Goal: Information Seeking & Learning: Learn about a topic

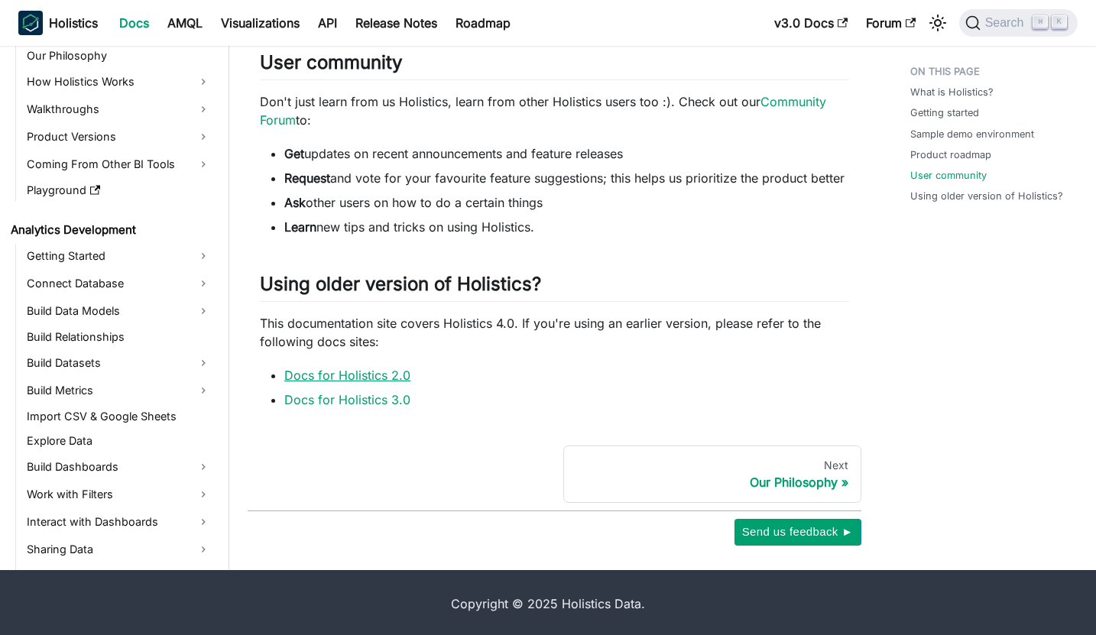
scroll to position [1026, 0]
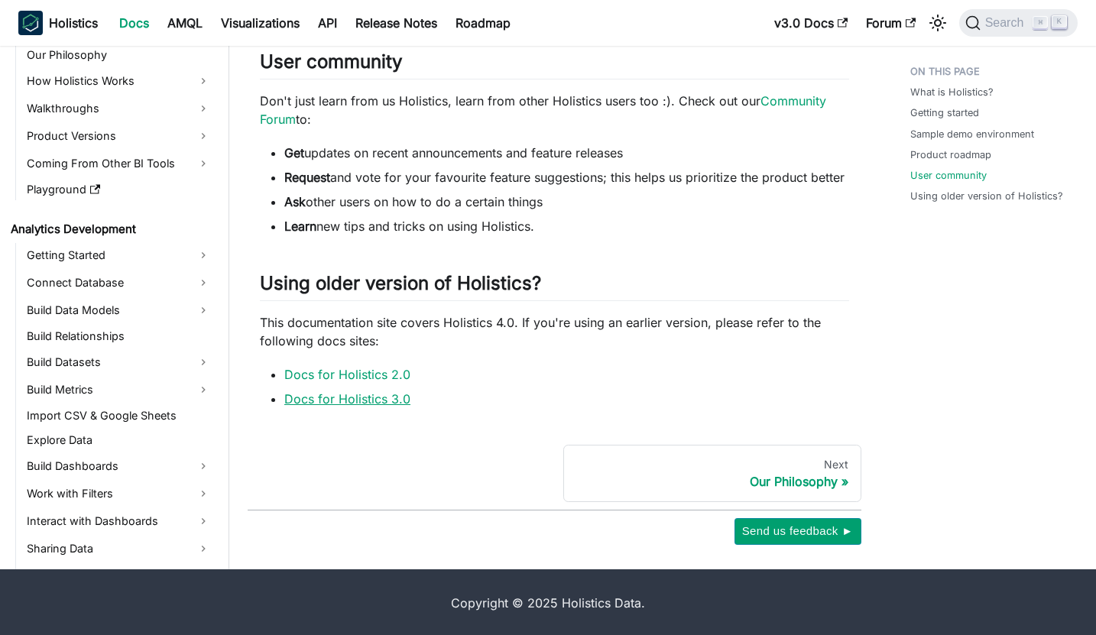
click at [386, 397] on link "Docs for Holistics 3.0" at bounding box center [347, 398] width 126 height 15
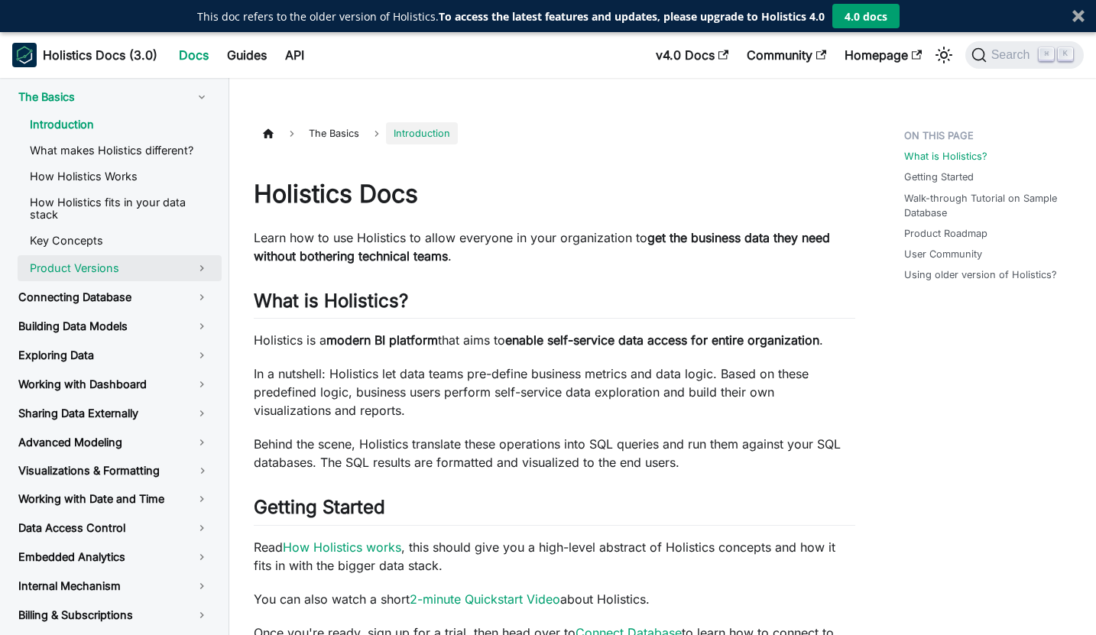
click at [156, 262] on link "Product Versions" at bounding box center [120, 268] width 204 height 26
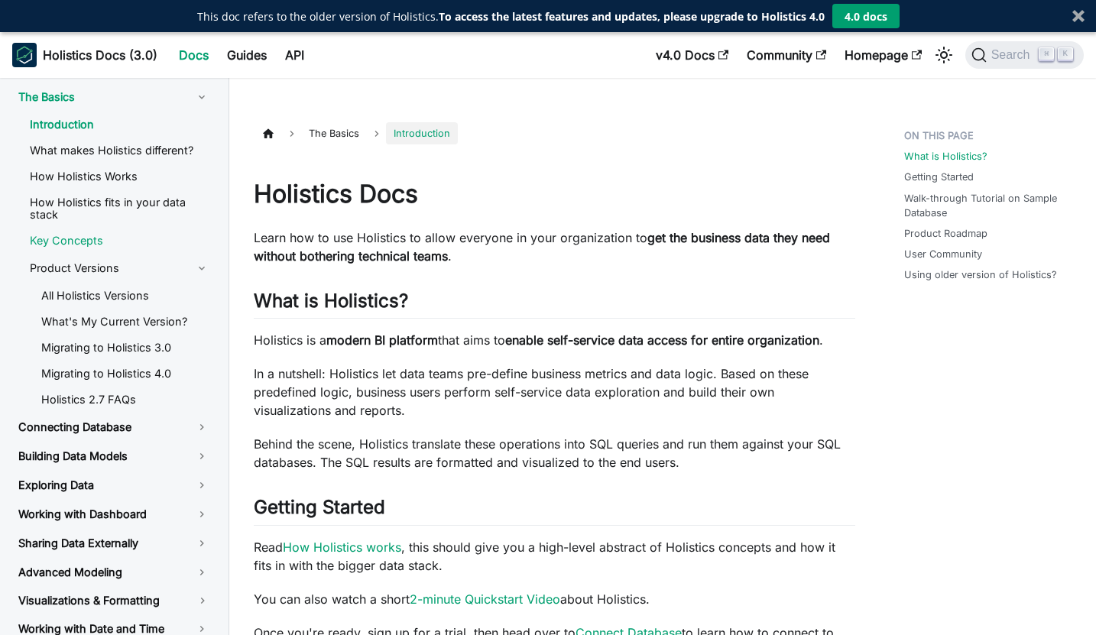
click at [156, 237] on link "Key Concepts" at bounding box center [120, 240] width 204 height 23
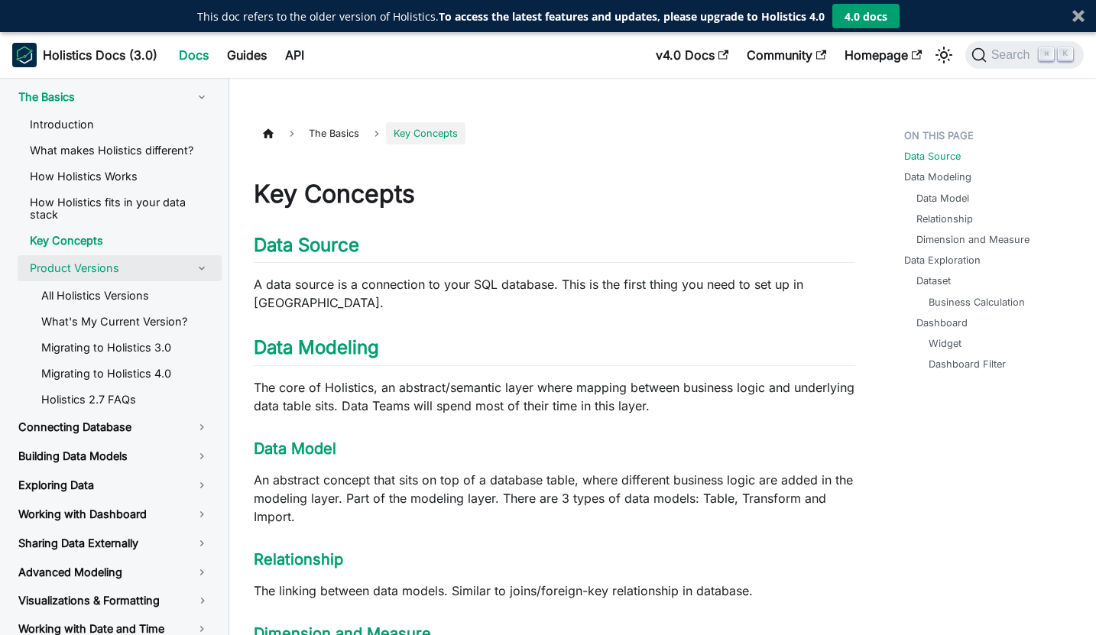
click at [96, 258] on link "Product Versions" at bounding box center [120, 268] width 204 height 26
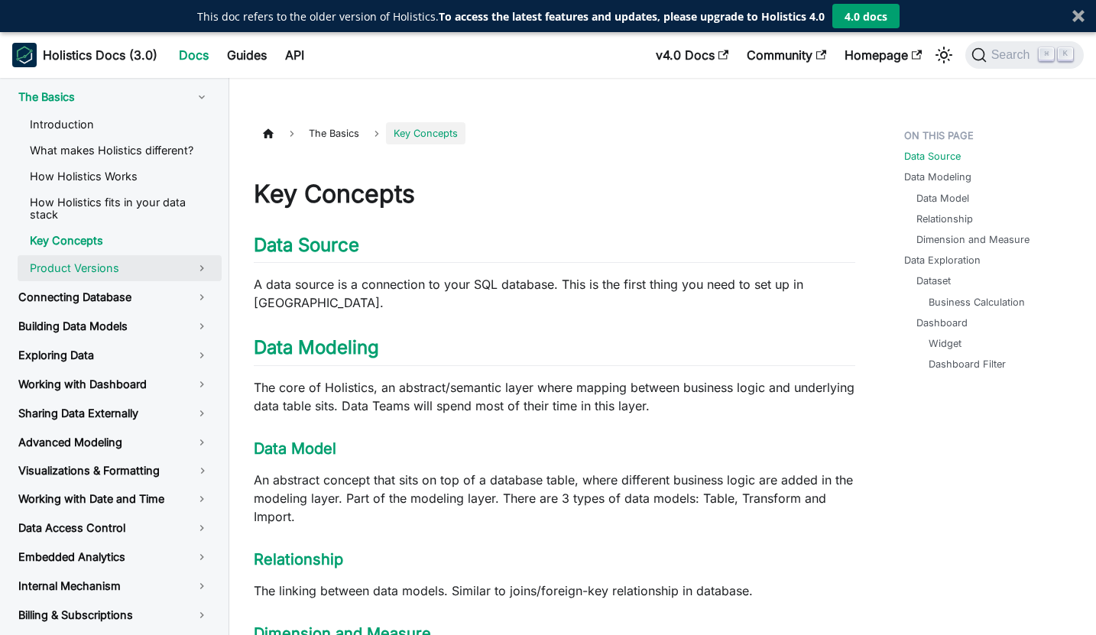
click at [96, 258] on link "Product Versions" at bounding box center [120, 268] width 204 height 26
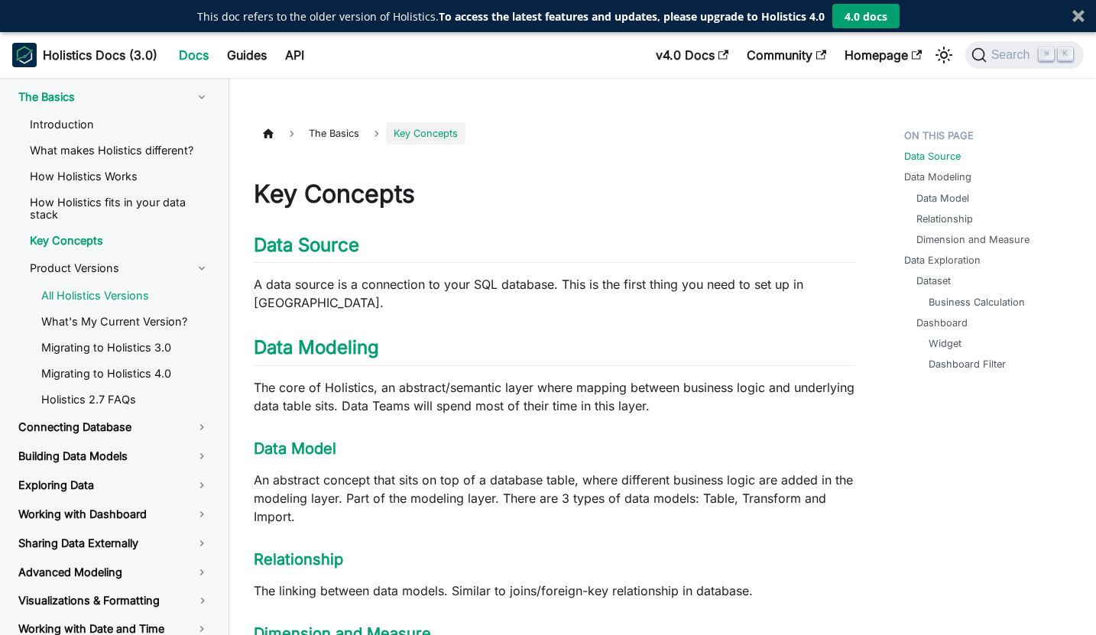
click at [99, 284] on link "All Holistics Versions" at bounding box center [125, 295] width 193 height 23
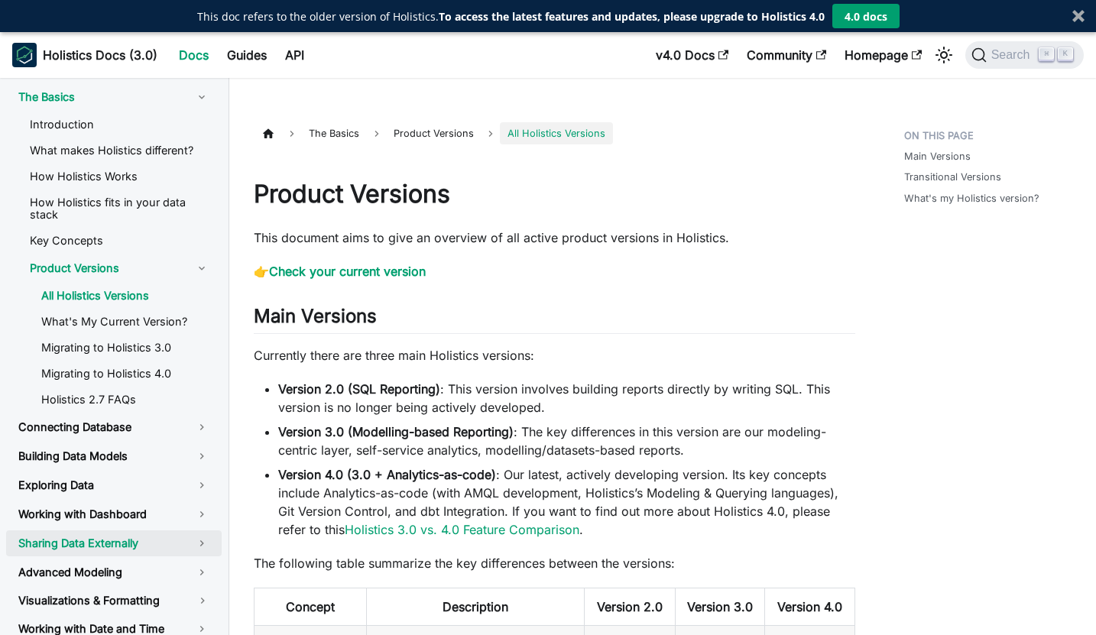
scroll to position [42, 0]
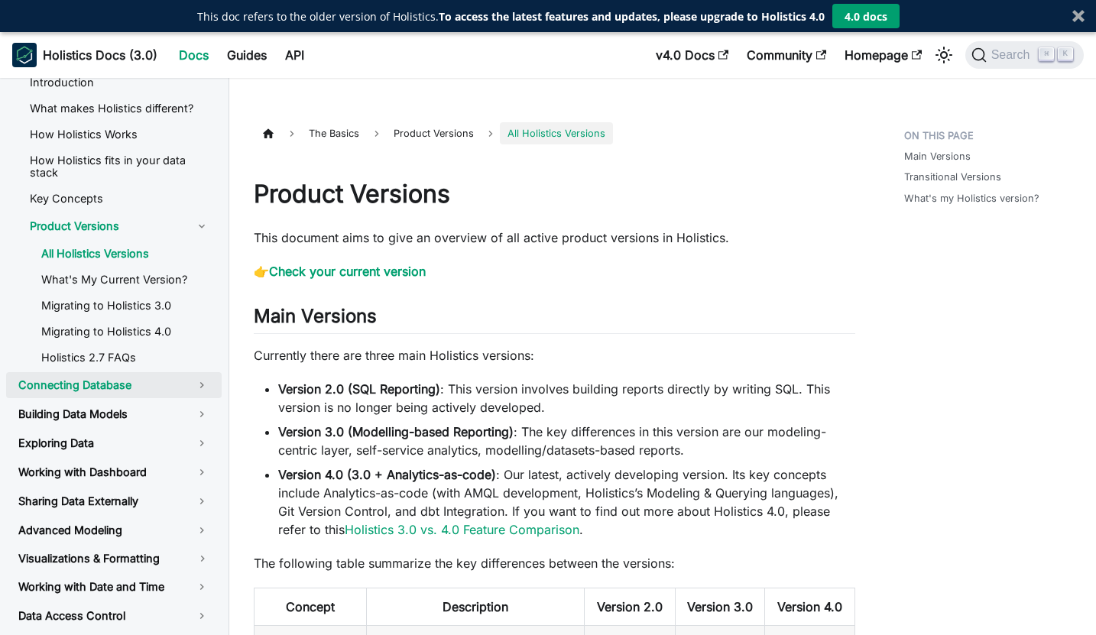
click at [114, 379] on link "Connecting Database" at bounding box center [114, 385] width 216 height 26
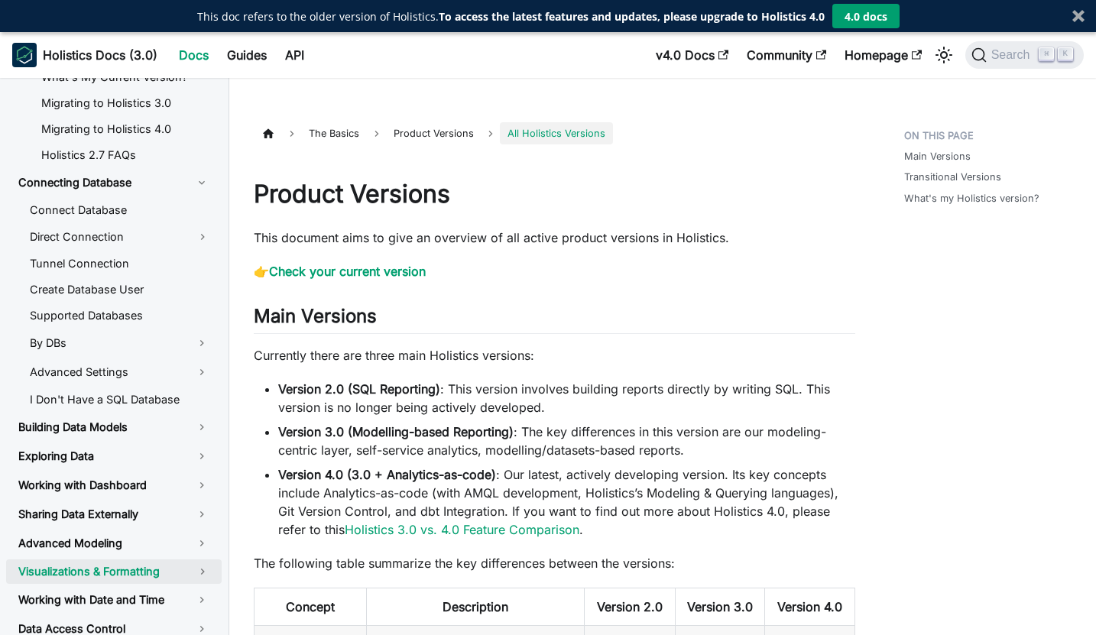
scroll to position [86, 0]
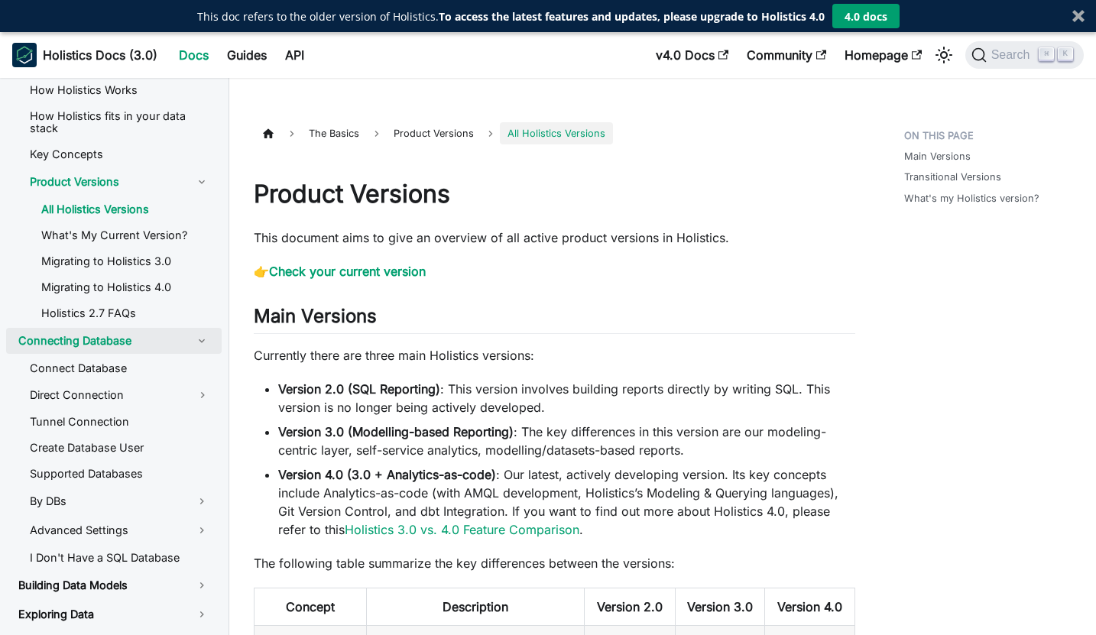
click at [139, 328] on link "Connecting Database" at bounding box center [114, 341] width 216 height 26
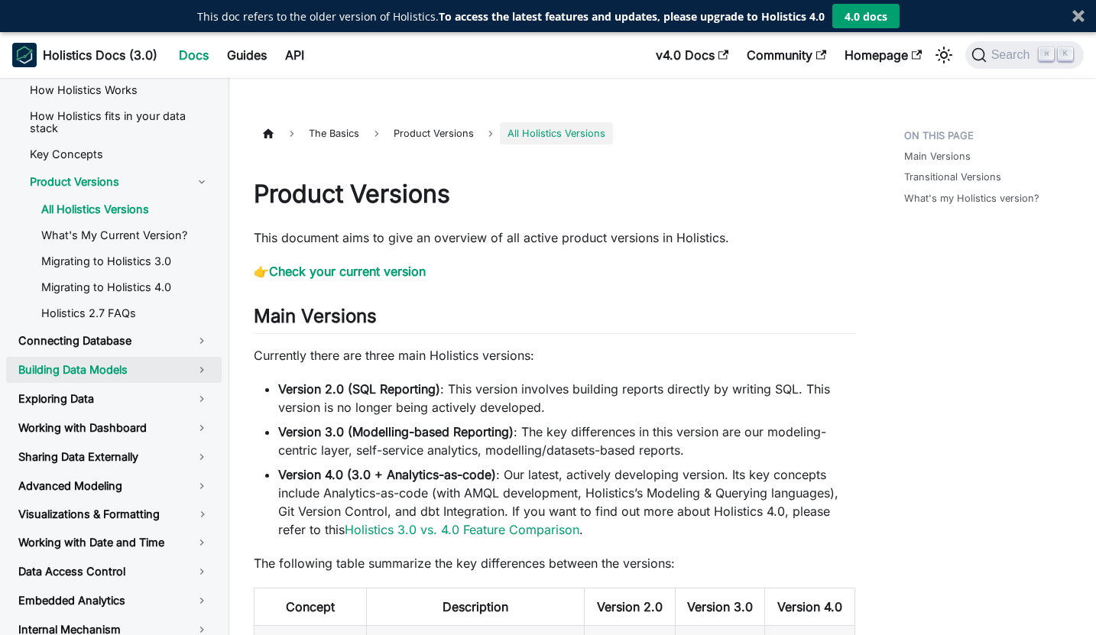
click at [115, 357] on link "Building Data Models" at bounding box center [114, 370] width 216 height 26
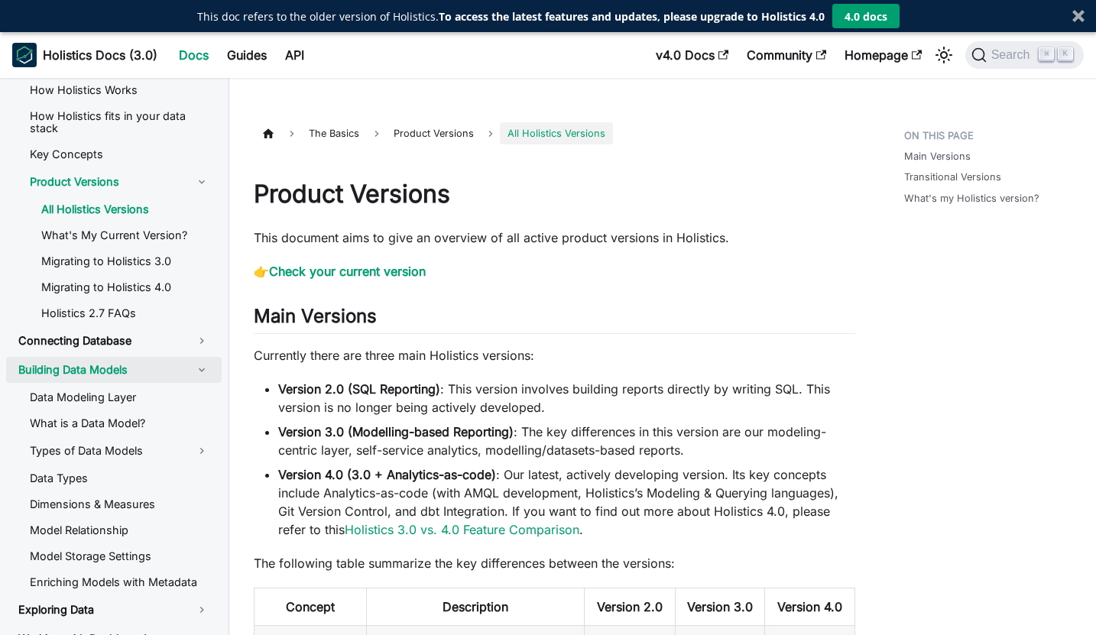
click at [115, 357] on link "Building Data Models" at bounding box center [114, 370] width 216 height 26
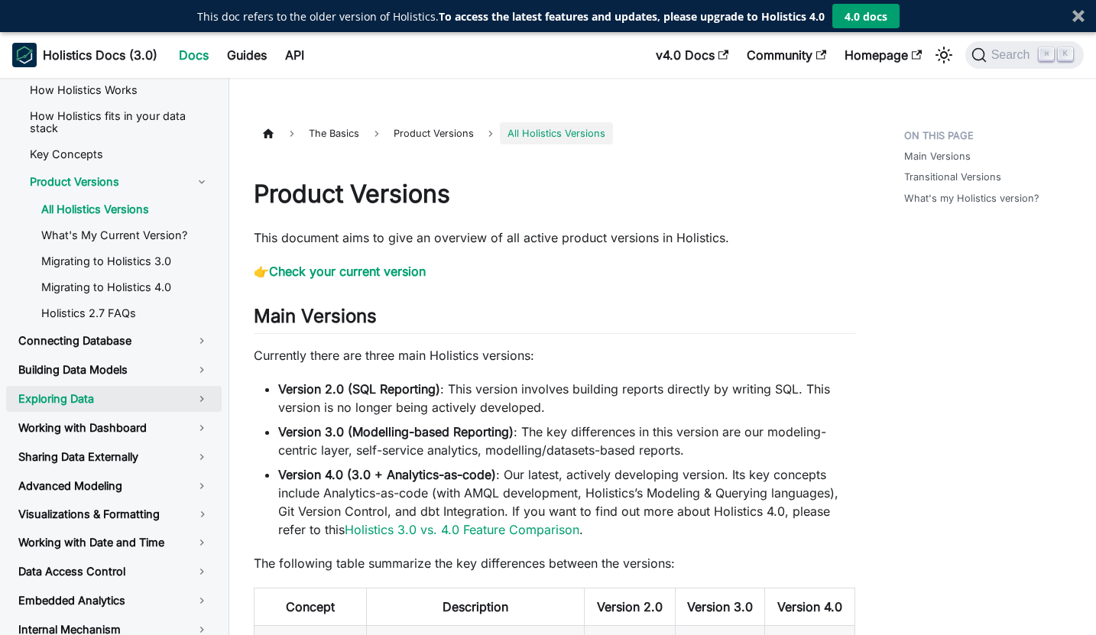
click at [81, 386] on link "Exploring Data" at bounding box center [114, 399] width 216 height 26
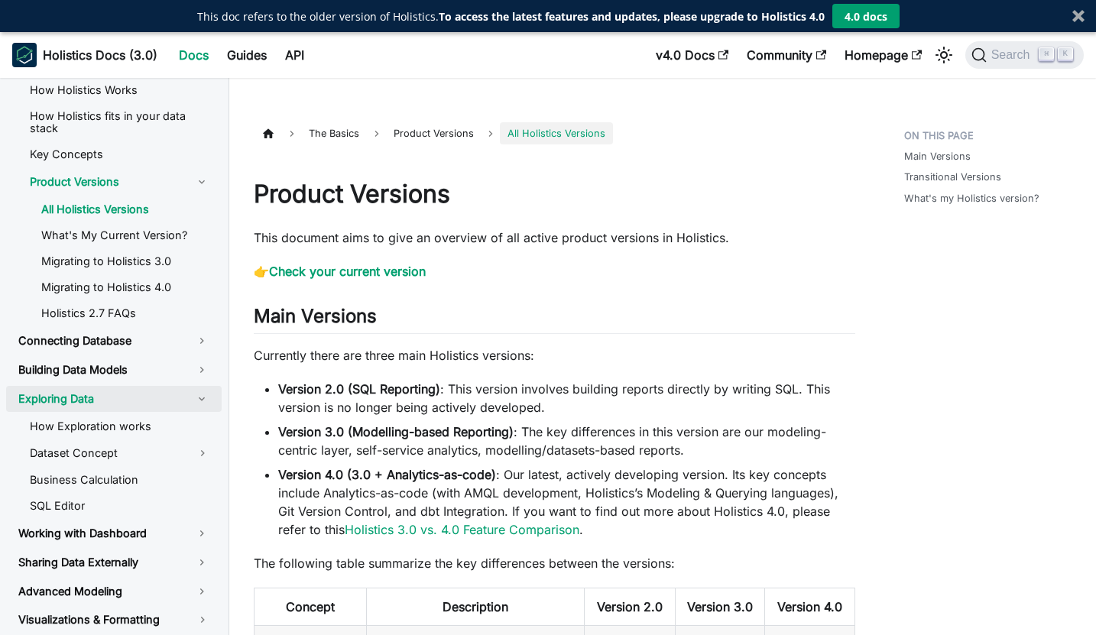
click at [81, 386] on link "Exploring Data" at bounding box center [114, 399] width 216 height 26
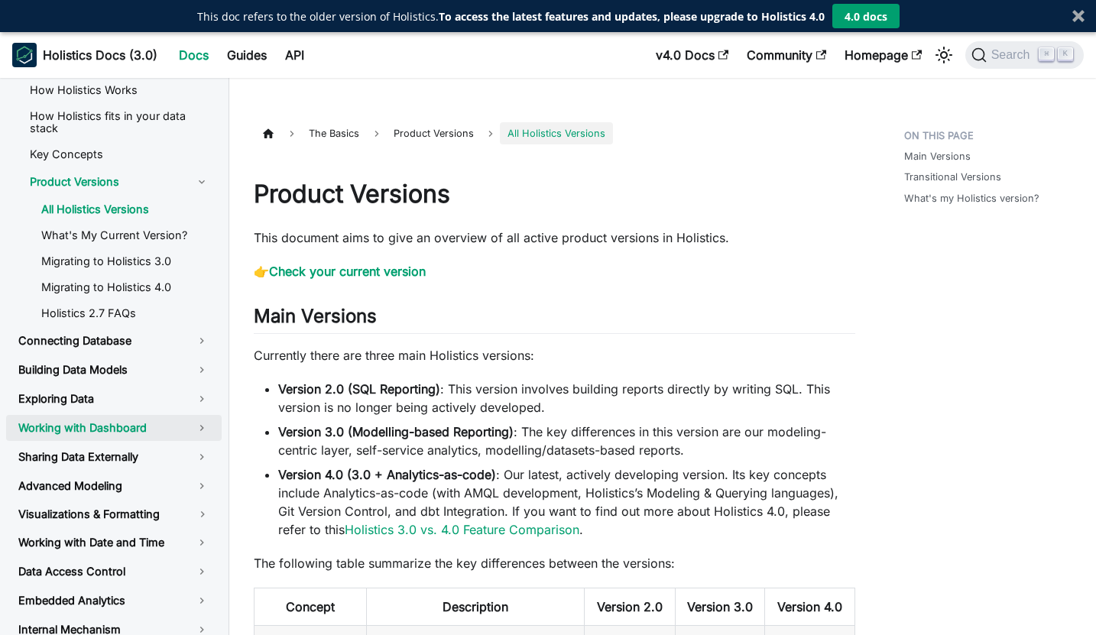
click at [119, 417] on link "Working with Dashboard" at bounding box center [114, 428] width 216 height 26
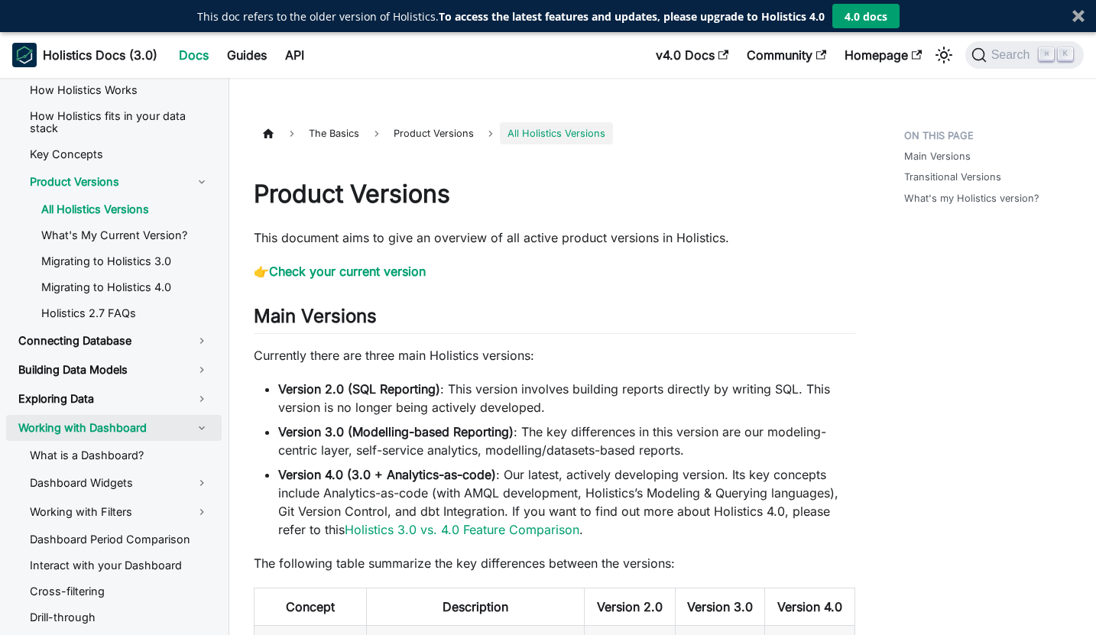
click at [119, 417] on link "Working with Dashboard" at bounding box center [114, 428] width 216 height 26
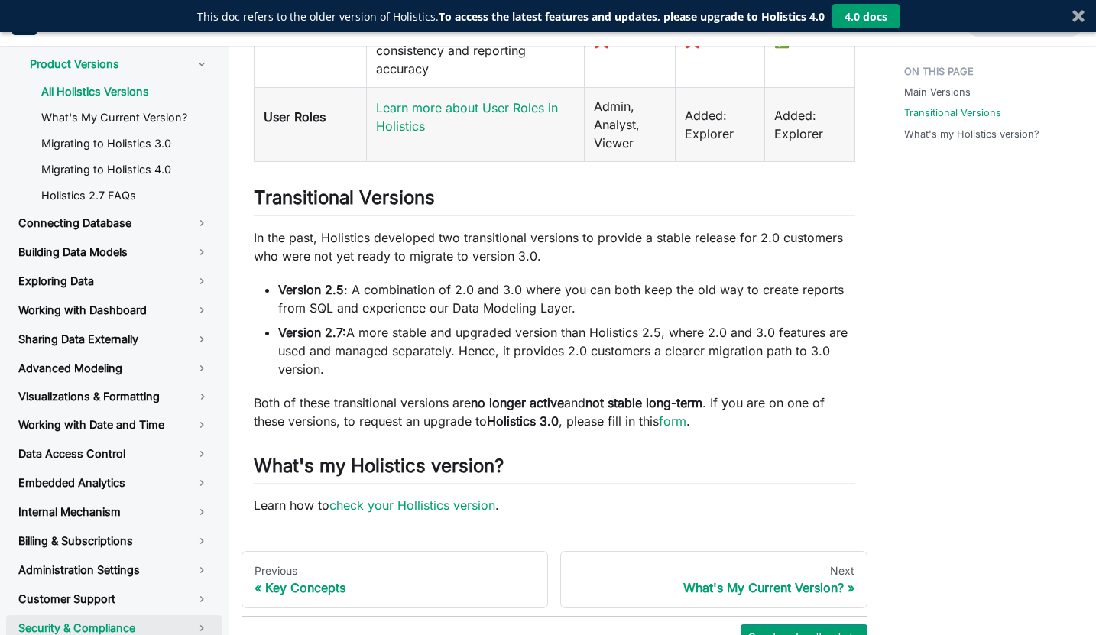
scroll to position [1223, 0]
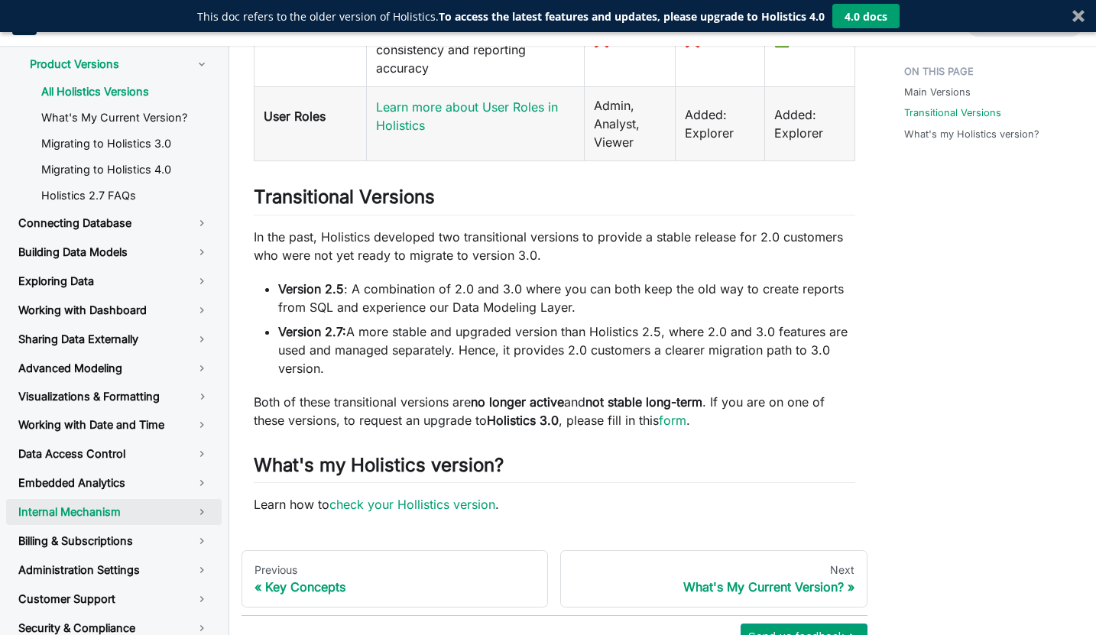
click at [91, 510] on link "Internal Mechanism" at bounding box center [114, 512] width 216 height 26
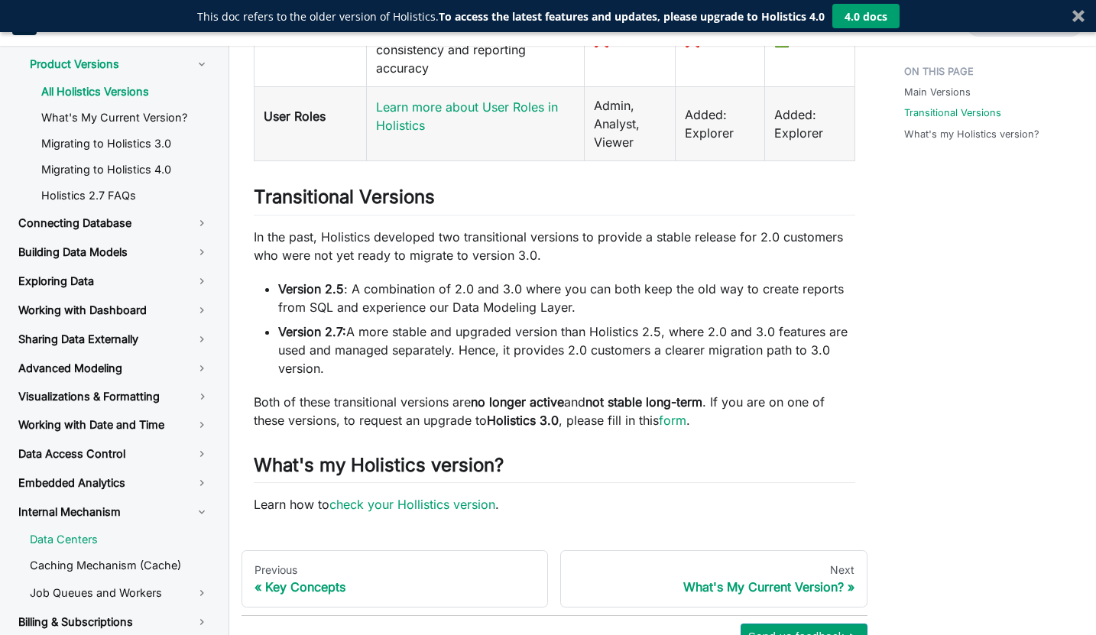
click at [79, 530] on link "Data Centers" at bounding box center [120, 539] width 204 height 23
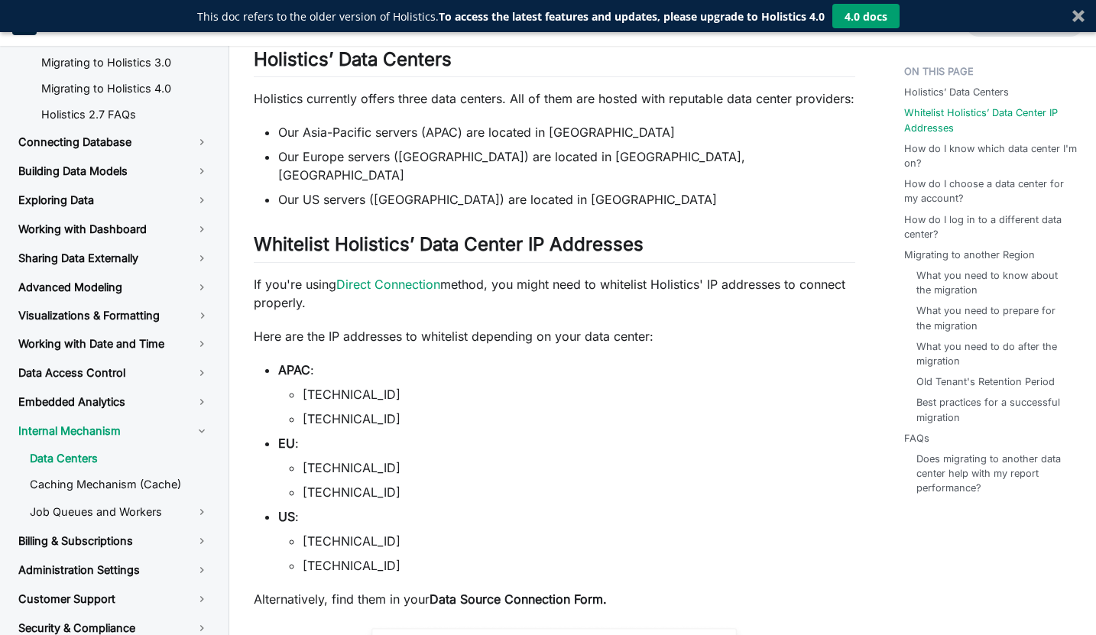
scroll to position [194, 0]
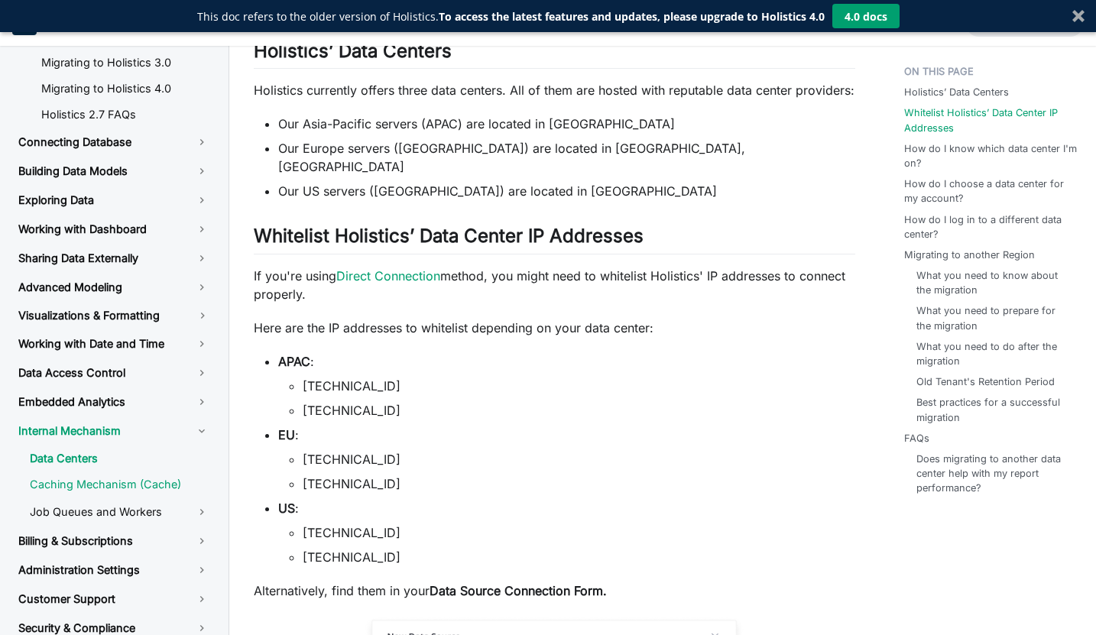
click at [117, 475] on link "Caching Mechanism (Cache)" at bounding box center [120, 484] width 204 height 23
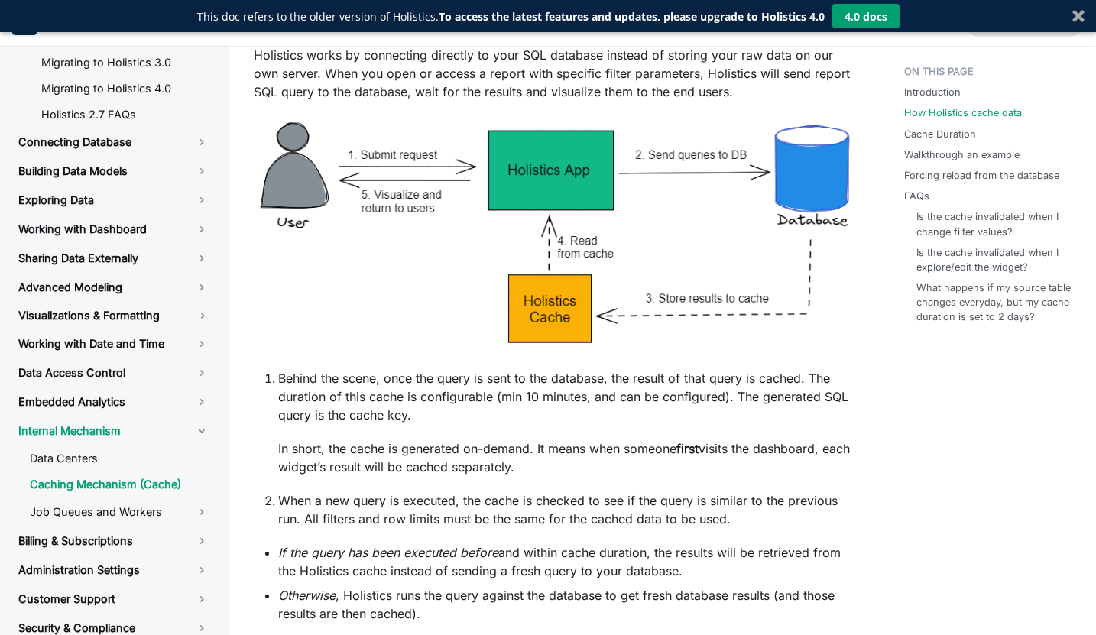
scroll to position [475, 0]
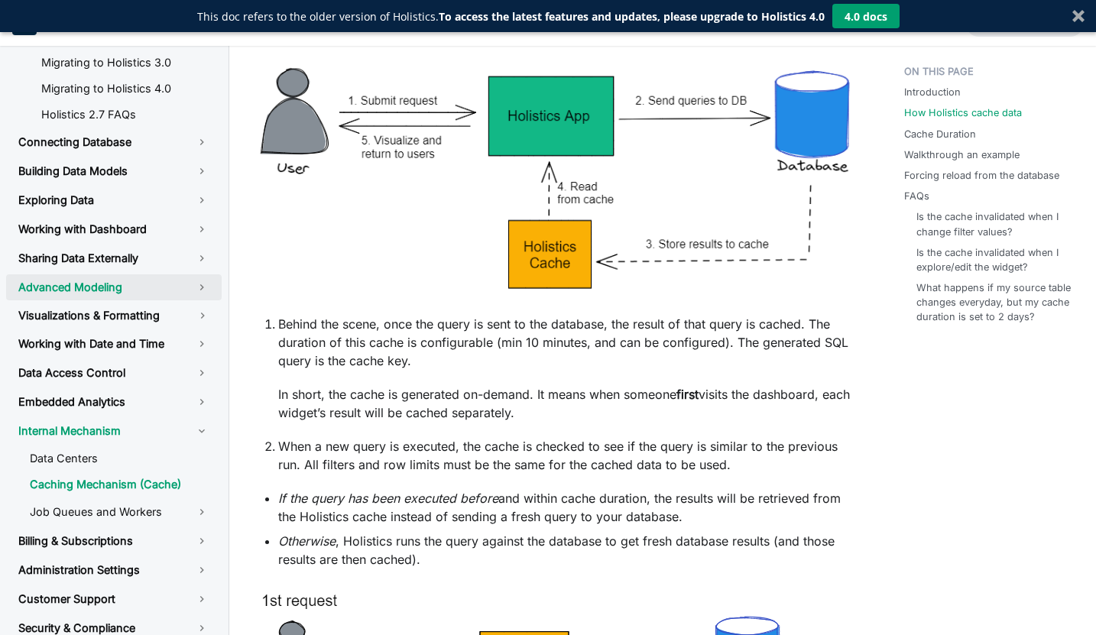
click at [92, 280] on link "Advanced Modeling" at bounding box center [114, 287] width 216 height 26
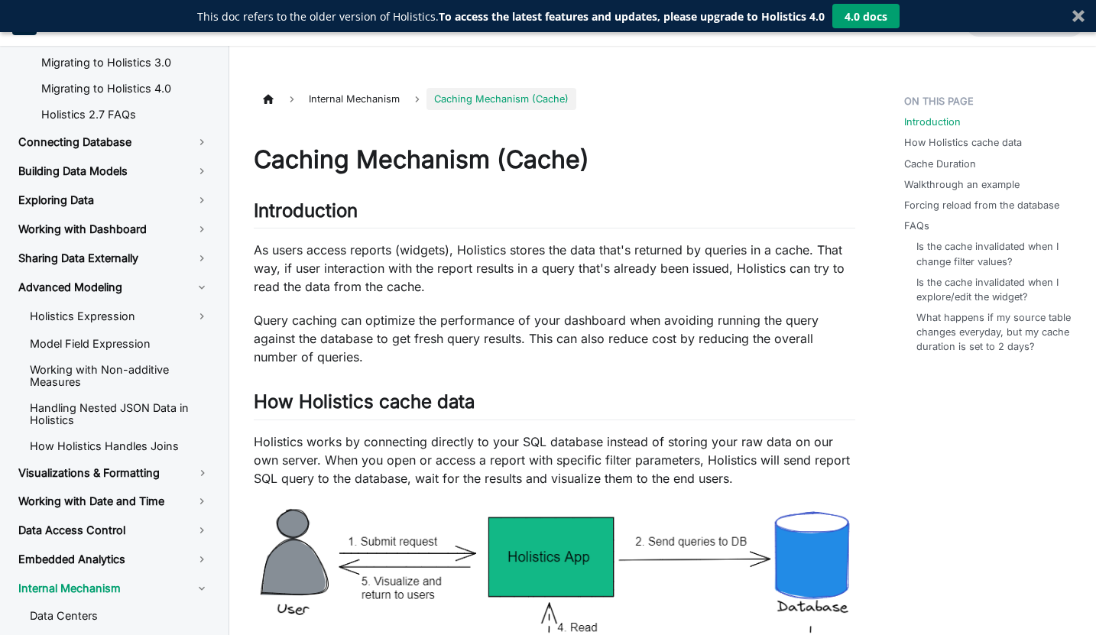
scroll to position [0, 0]
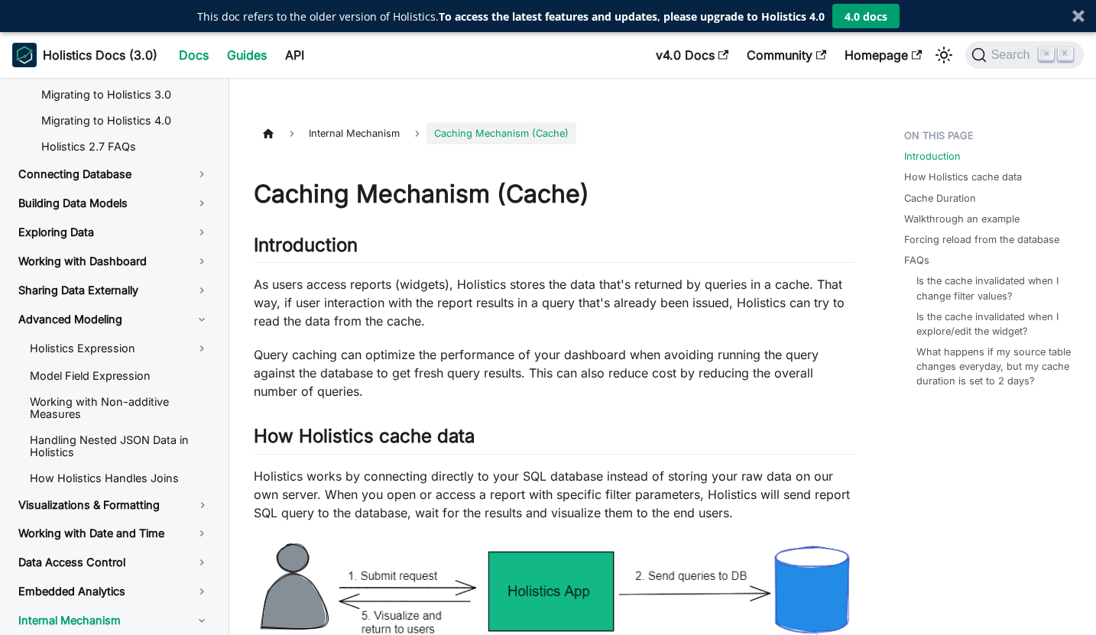
click at [261, 57] on link "Guides" at bounding box center [247, 55] width 58 height 24
click at [294, 55] on link "API" at bounding box center [294, 55] width 37 height 24
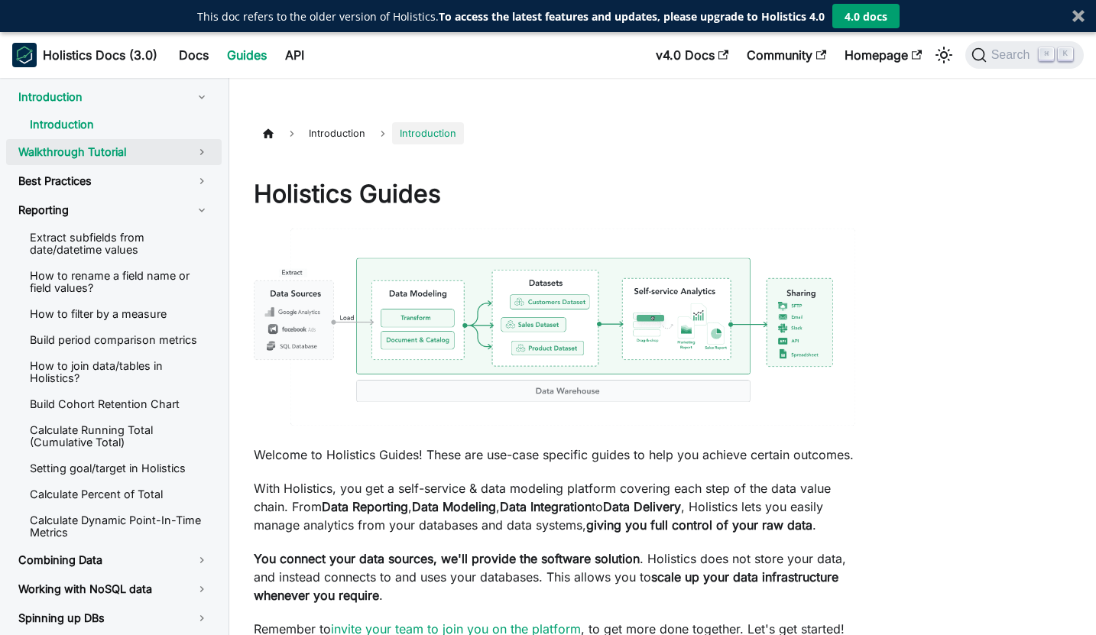
click at [171, 150] on link "Walkthrough Tutorial" at bounding box center [114, 152] width 216 height 26
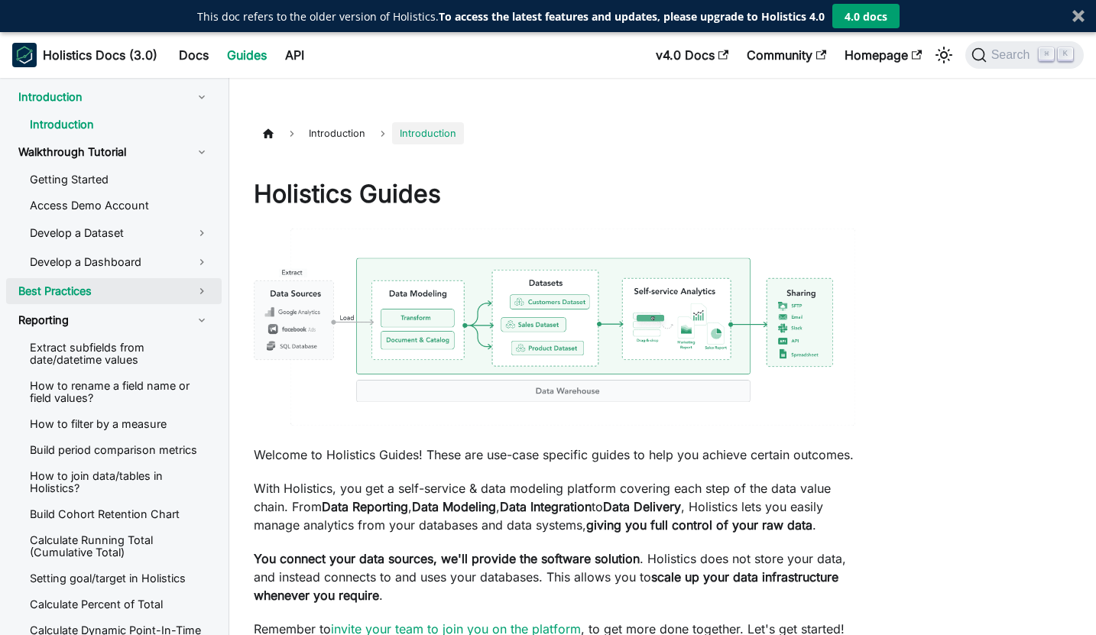
click at [121, 290] on link "Best Practices" at bounding box center [114, 291] width 216 height 26
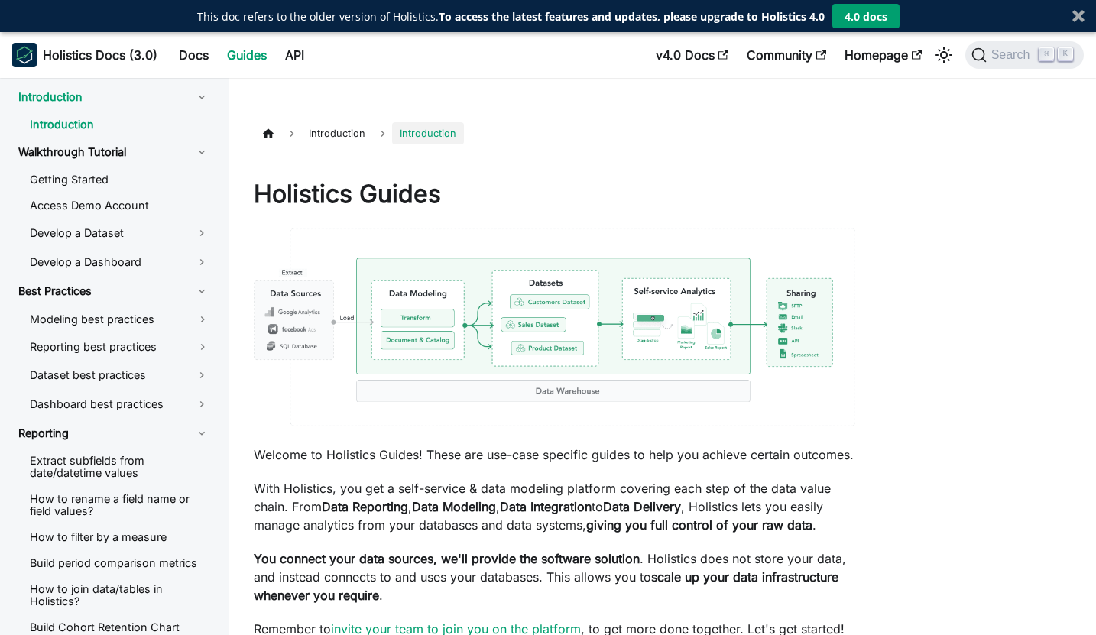
click at [867, 8] on button "4.0 docs" at bounding box center [865, 16] width 67 height 24
